Goal: Task Accomplishment & Management: Manage account settings

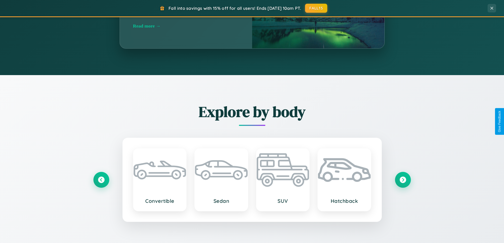
scroll to position [114, 0]
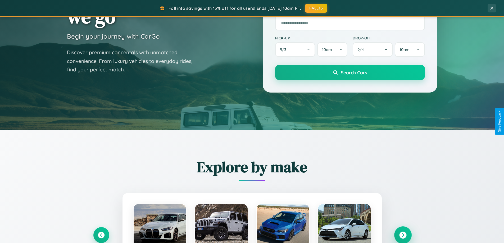
click at [403, 235] on icon at bounding box center [402, 235] width 7 height 7
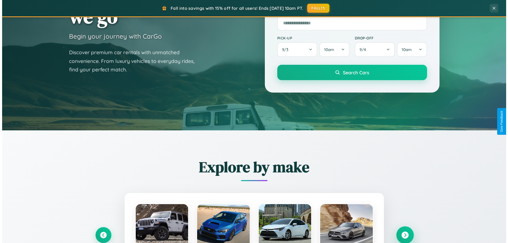
scroll to position [0, 0]
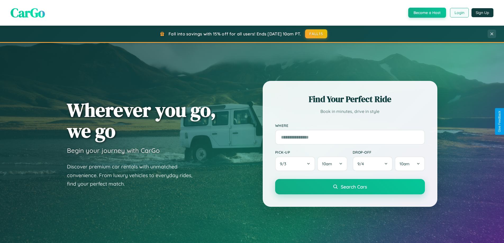
click at [459, 13] on button "Login" at bounding box center [459, 13] width 19 height 10
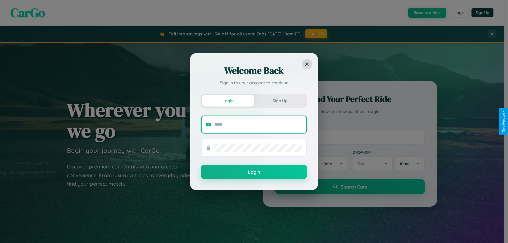
click at [258, 124] on input "text" at bounding box center [258, 124] width 88 height 8
type input "**********"
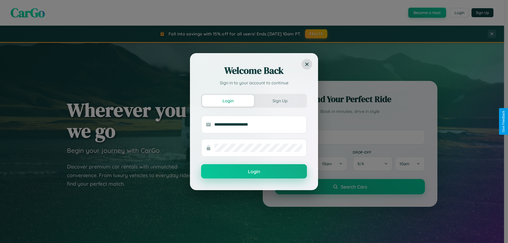
click at [254, 172] on button "Login" at bounding box center [254, 171] width 106 height 14
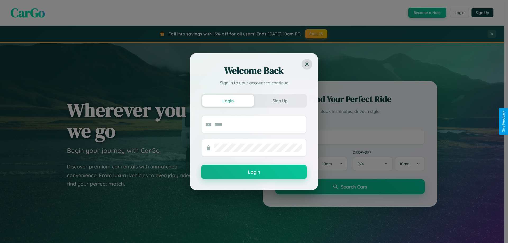
click at [316, 34] on div "Welcome Back Sign in to your account to continue Login Sign Up Login" at bounding box center [254, 121] width 508 height 243
